Goal: Transaction & Acquisition: Purchase product/service

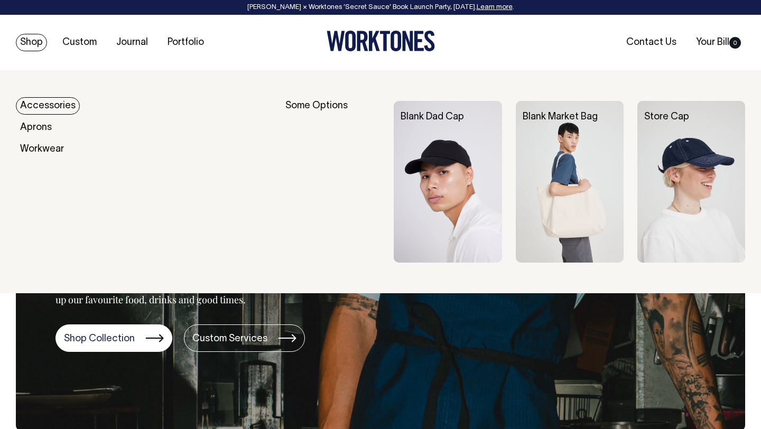
click at [30, 46] on link "Shop" at bounding box center [31, 42] width 31 height 17
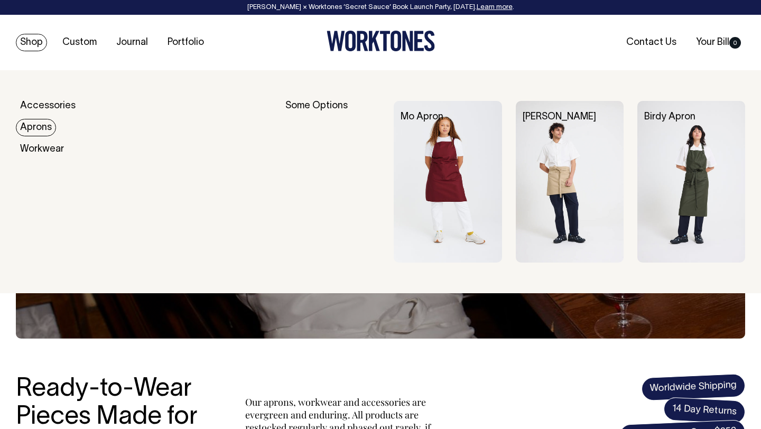
click at [43, 127] on link "Aprons" at bounding box center [36, 127] width 40 height 17
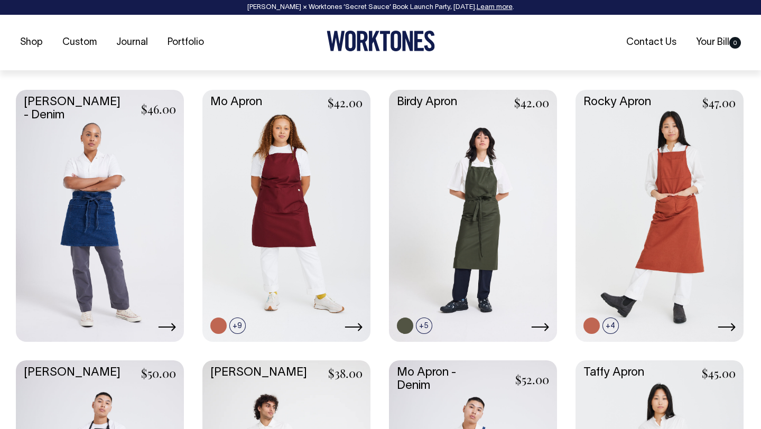
scroll to position [437, 0]
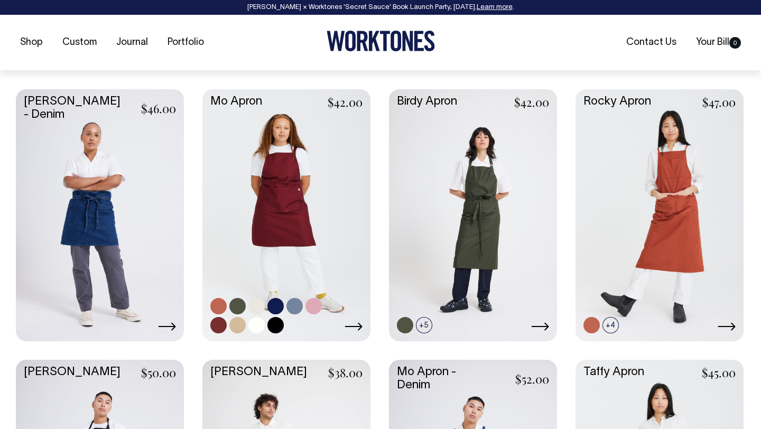
click at [291, 201] on link at bounding box center [287, 214] width 168 height 250
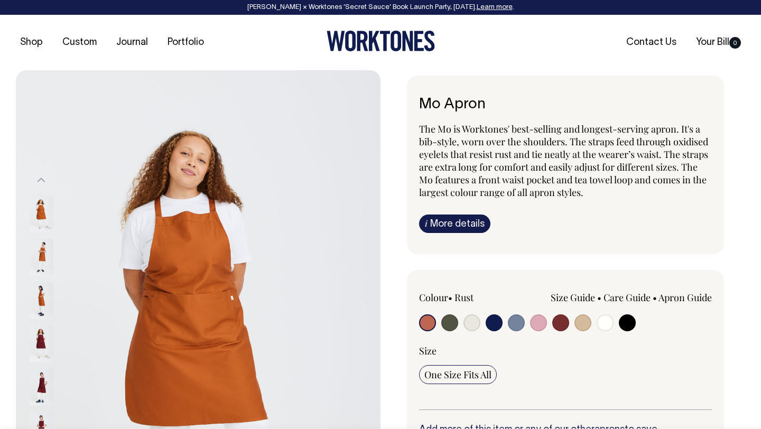
click at [450, 318] on input "radio" at bounding box center [450, 323] width 17 height 17
radio input "true"
select select "Olive"
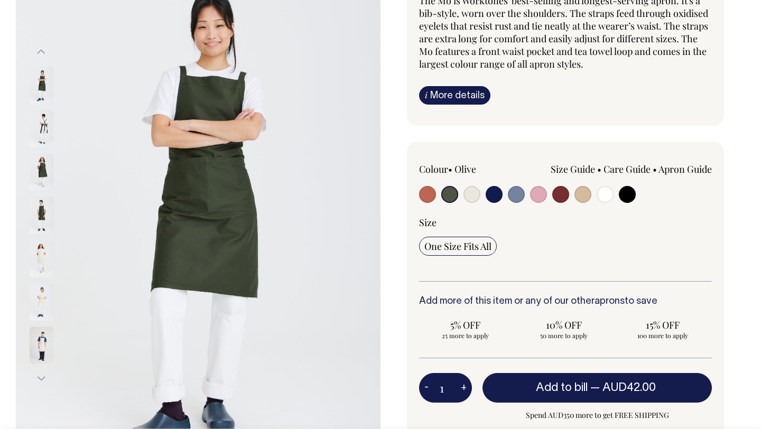
scroll to position [129, 0]
